Goal: Find specific page/section

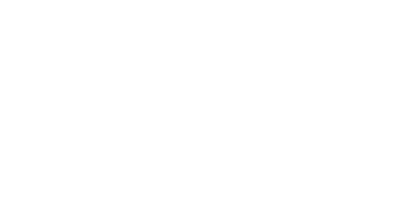
click at [239, 0] on html at bounding box center [209, 0] width 419 height 0
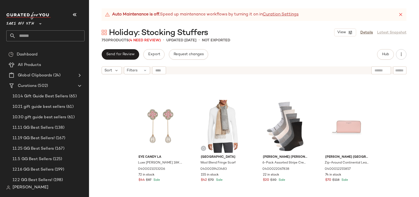
scroll to position [2348, 0]
